Goal: Find specific page/section: Find specific page/section

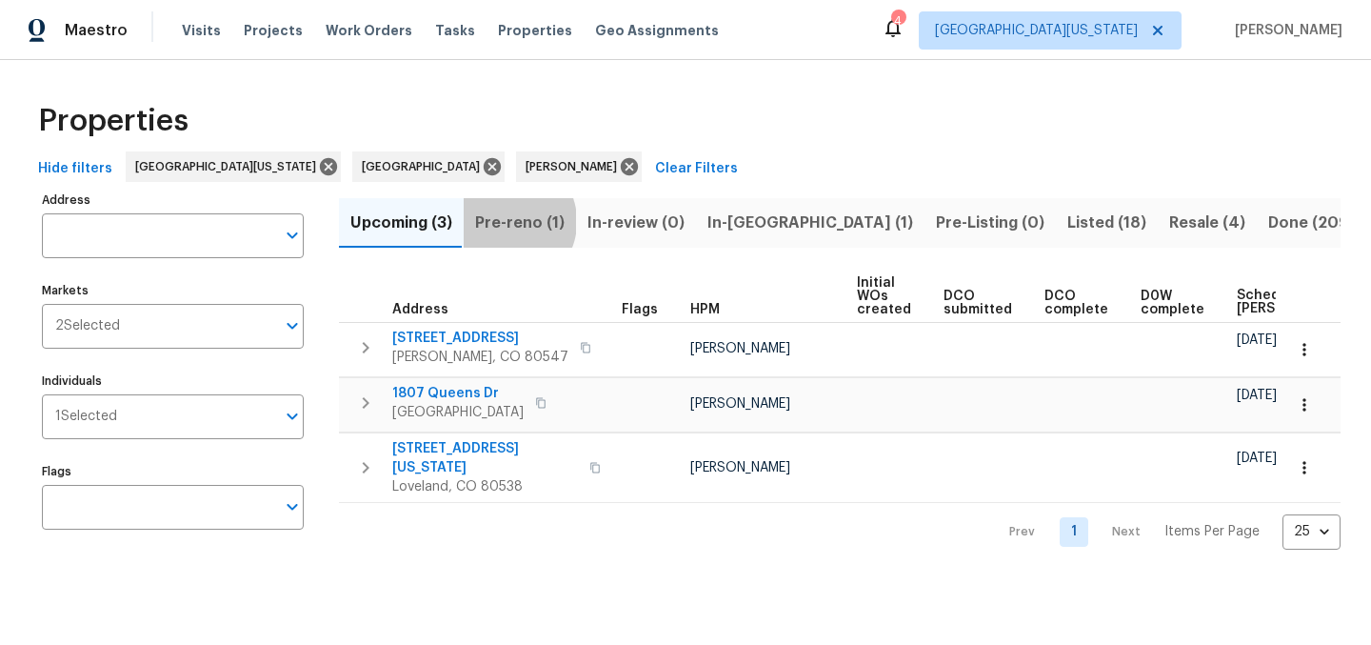
click at [505, 221] on span "Pre-reno (1)" at bounding box center [520, 222] width 90 height 27
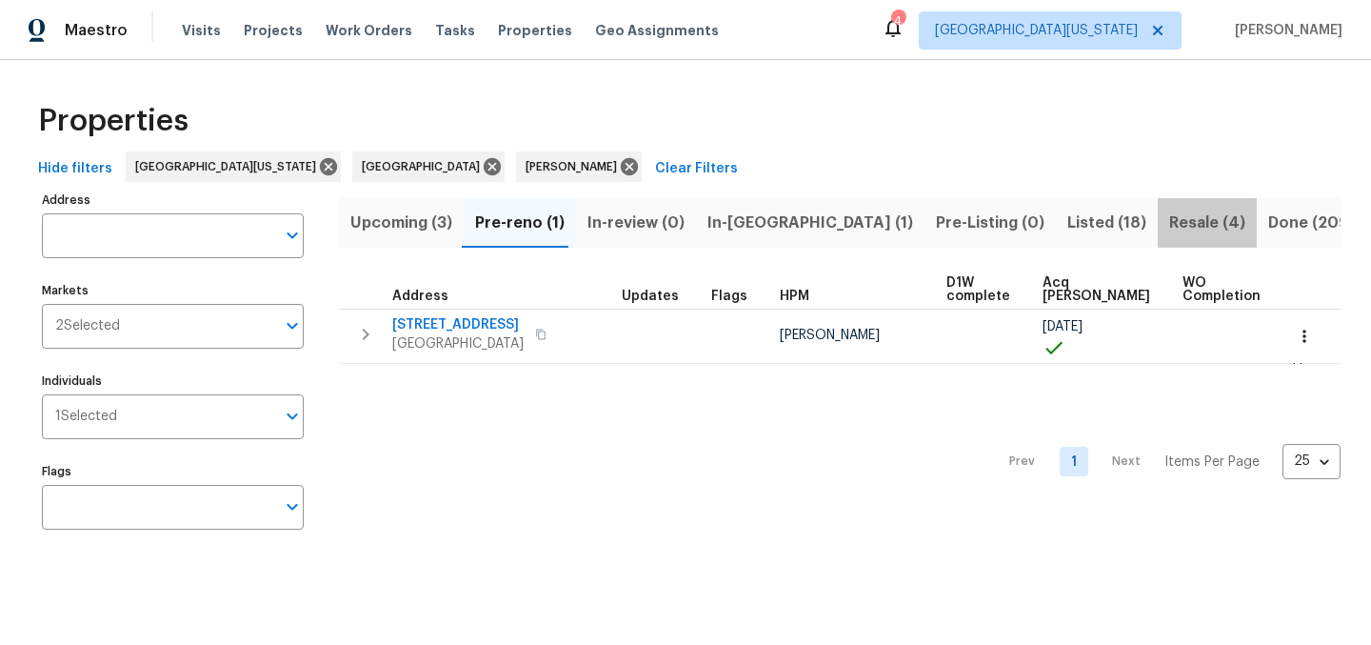
click at [1169, 227] on span "Resale (4)" at bounding box center [1207, 222] width 76 height 27
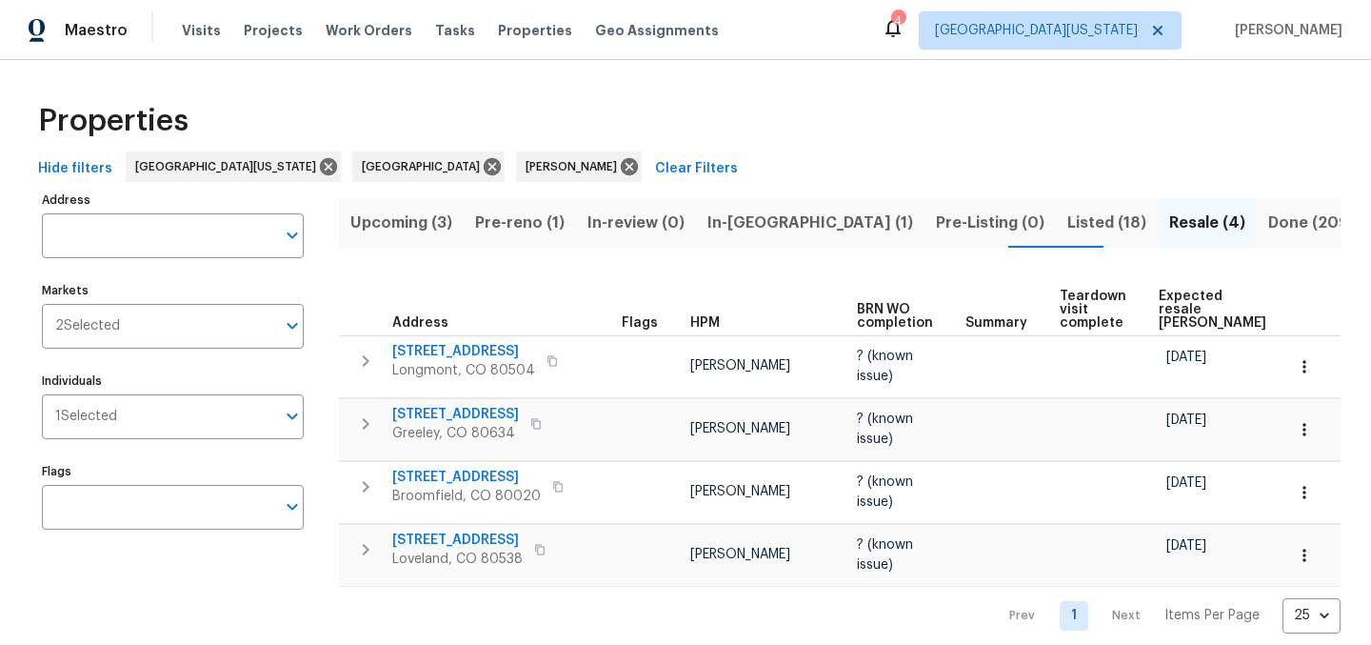
click at [1177, 300] on span "Expected resale [PERSON_NAME]" at bounding box center [1213, 309] width 108 height 40
click at [913, 114] on div "Properties" at bounding box center [685, 120] width 1310 height 61
